Goal: Task Accomplishment & Management: Manage account settings

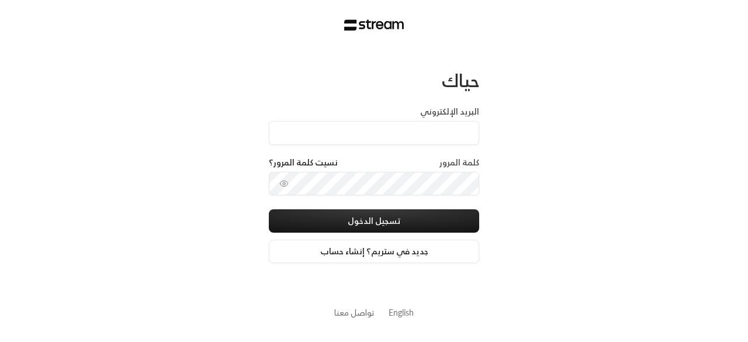
type input "[EMAIL_ADDRESS][DOMAIN_NAME]"
click at [269, 209] on button "تسجيل الدخول" at bounding box center [374, 220] width 211 height 23
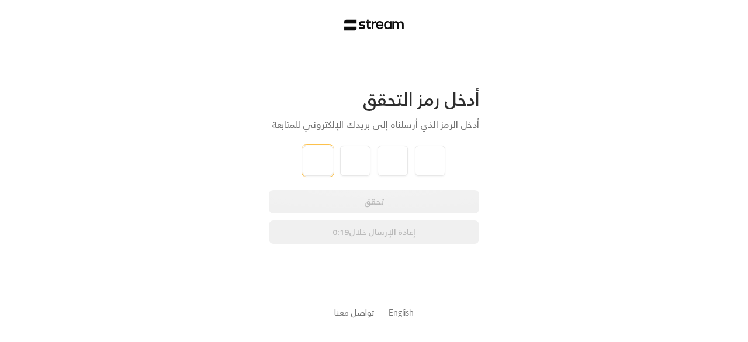
type input "2"
type input "6"
type input "9"
type input "6"
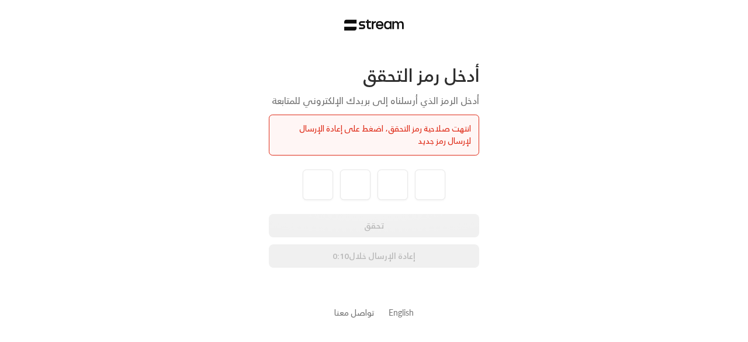
click at [375, 258] on div "تحقق إعادة الإرسال خلال 0:10" at bounding box center [374, 241] width 211 height 54
click at [387, 256] on button "إعادة الإرسال" at bounding box center [374, 255] width 211 height 23
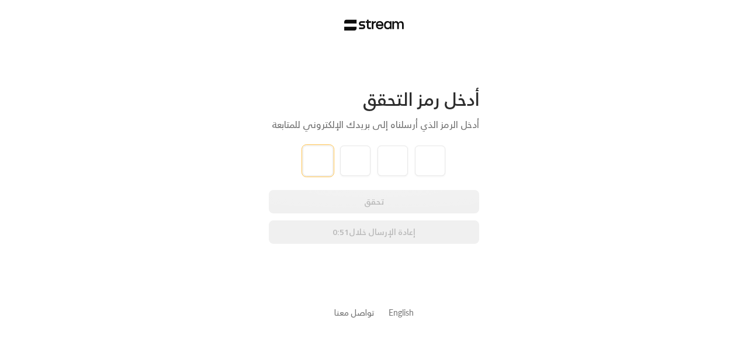
type input "9"
type input "6"
type input "0"
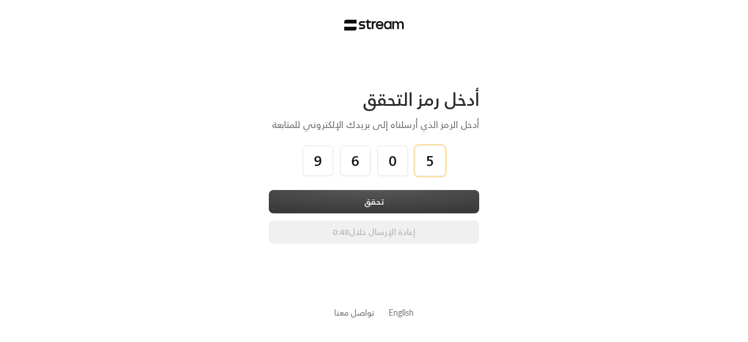
type input "5"
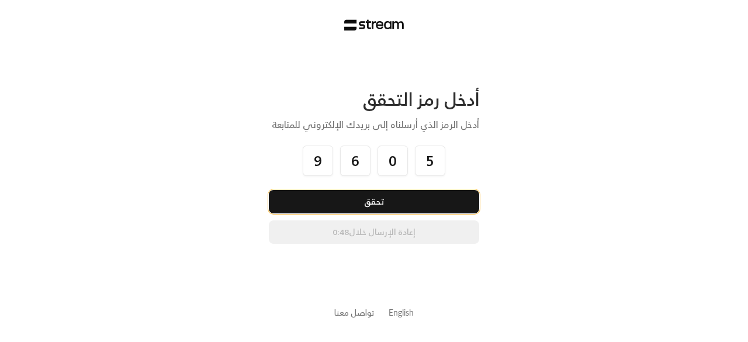
click at [386, 206] on button "تحقق" at bounding box center [374, 201] width 211 height 23
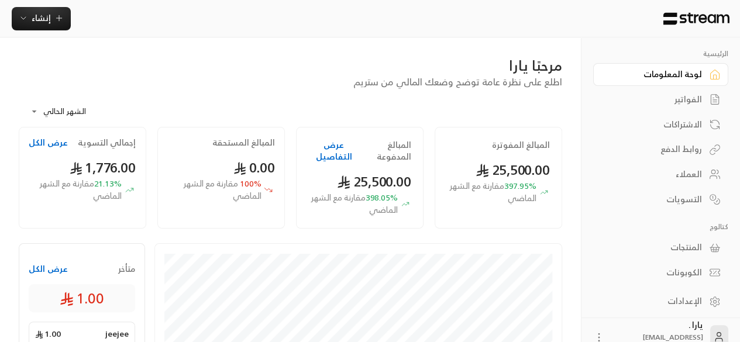
click at [678, 172] on div "العملاء" at bounding box center [655, 174] width 94 height 12
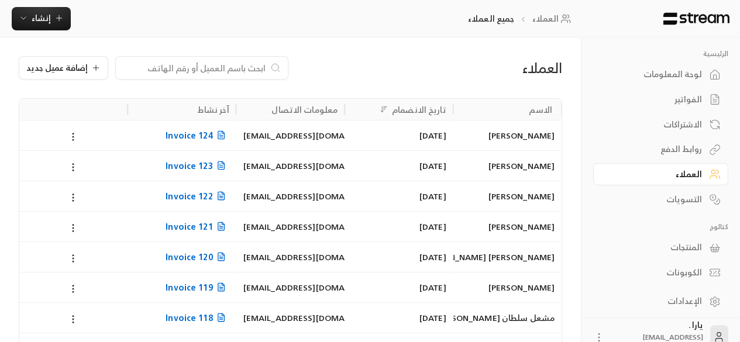
click at [707, 78] on link "لوحة المعلومات" at bounding box center [660, 74] width 135 height 23
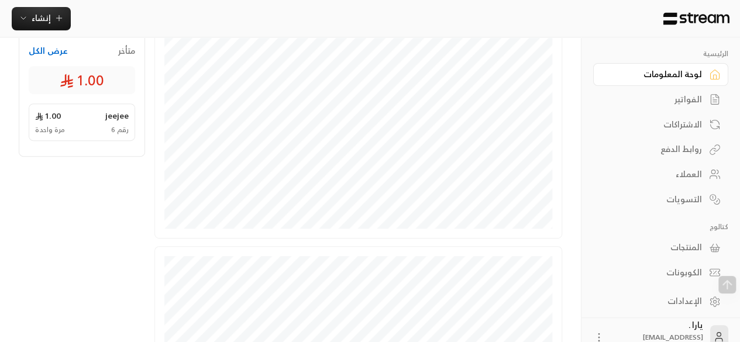
scroll to position [219, 0]
click at [46, 52] on button "عرض الكل" at bounding box center [48, 50] width 39 height 12
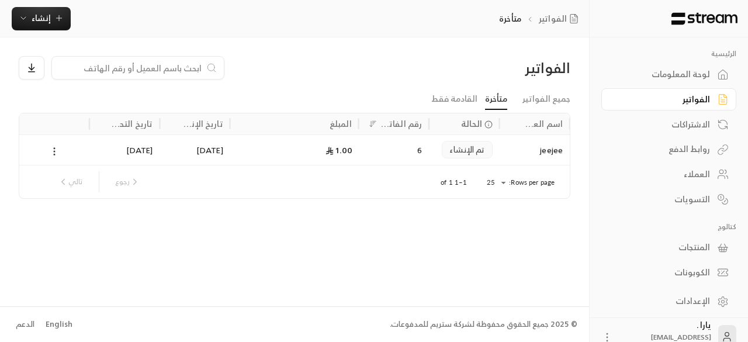
click at [54, 151] on circle at bounding box center [54, 151] width 1 height 1
click at [65, 180] on li "عرض" at bounding box center [68, 181] width 30 height 21
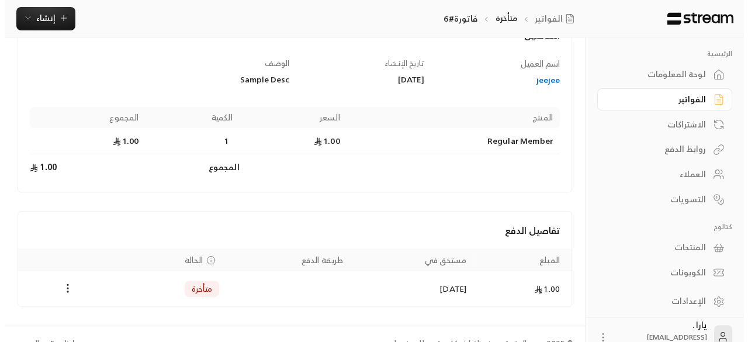
scroll to position [104, 0]
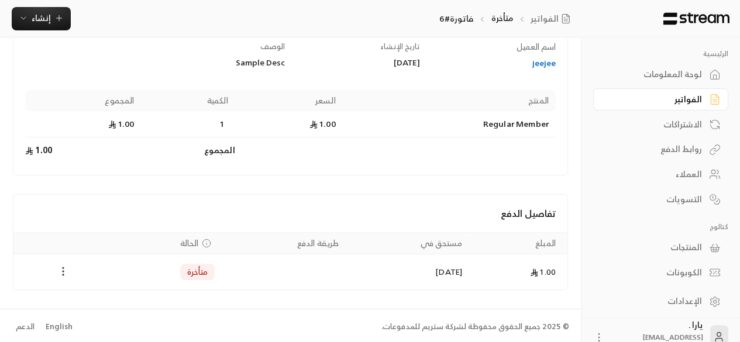
click at [61, 270] on icon "Payments" at bounding box center [63, 271] width 12 height 12
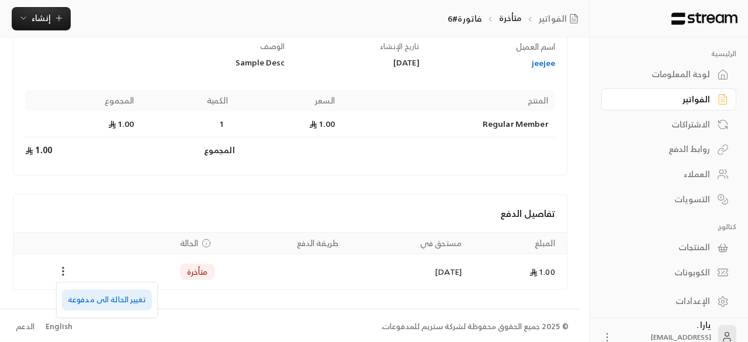
click at [101, 297] on li "تغيير الحالة الى مدفوعة" at bounding box center [107, 299] width 90 height 21
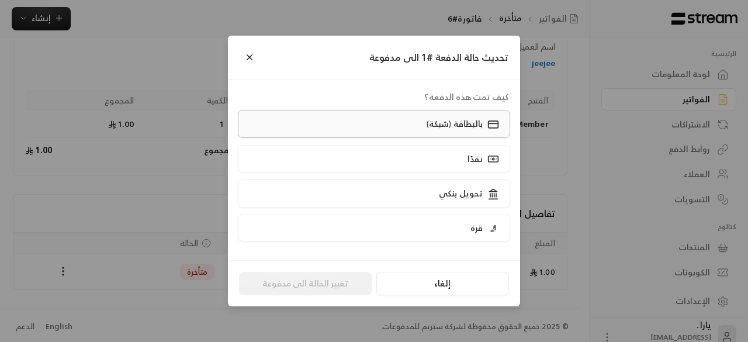
click at [452, 129] on p "بالبطاقة (شبكة)" at bounding box center [455, 124] width 56 height 12
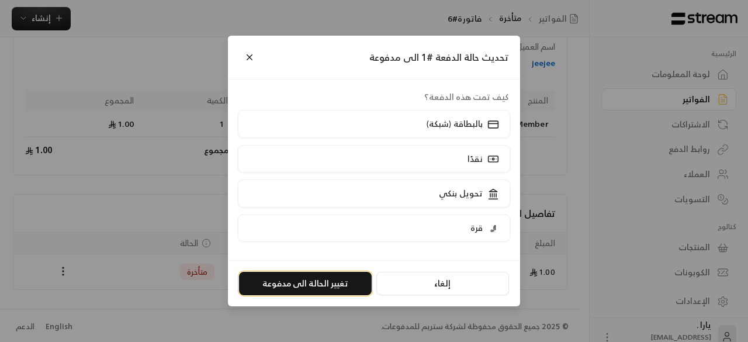
click at [318, 284] on button "تغيير الحالة الى مدفوعة" at bounding box center [305, 283] width 133 height 23
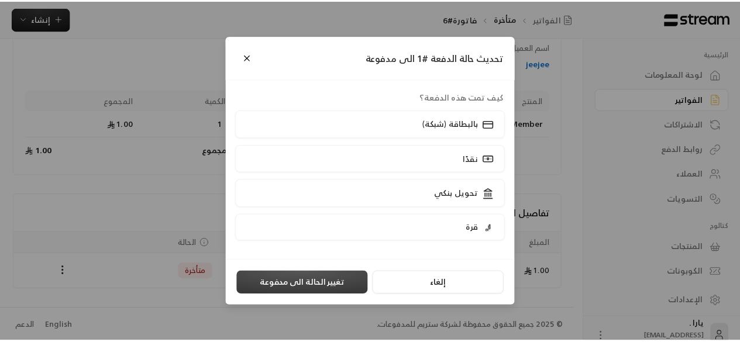
scroll to position [0, 0]
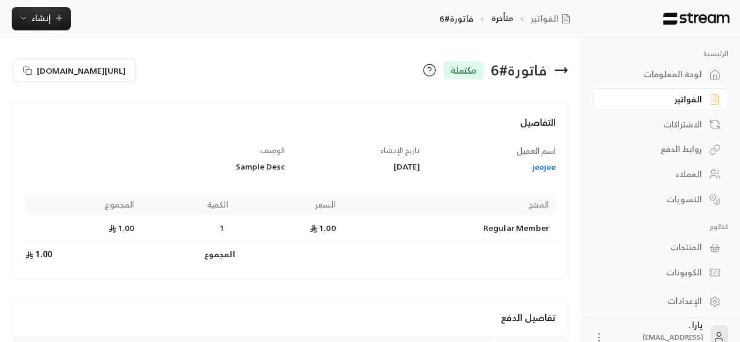
click at [667, 71] on div "لوحة المعلومات" at bounding box center [655, 74] width 94 height 12
